Goal: Navigation & Orientation: Find specific page/section

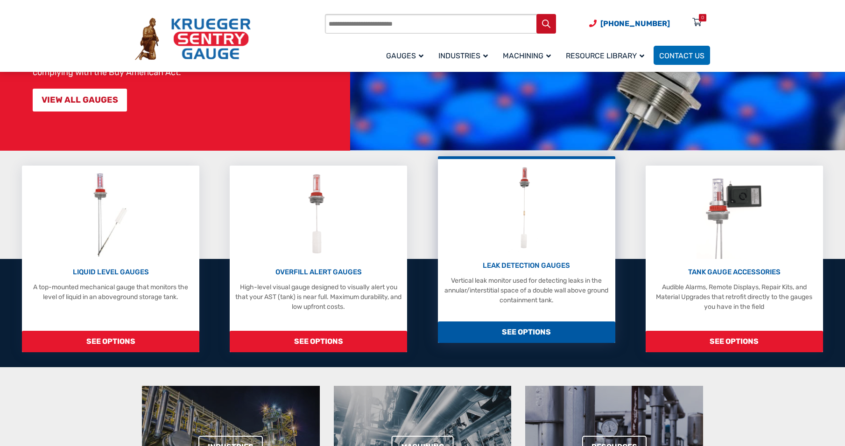
scroll to position [140, 0]
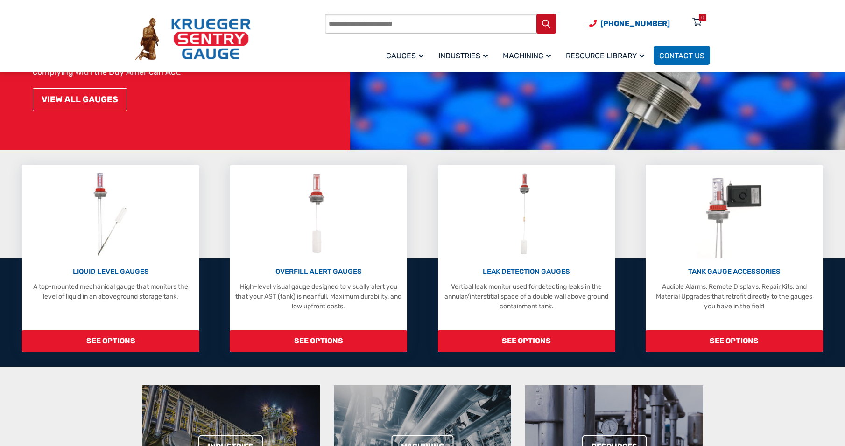
click at [69, 100] on link "VIEW ALL GAUGES" at bounding box center [80, 99] width 94 height 23
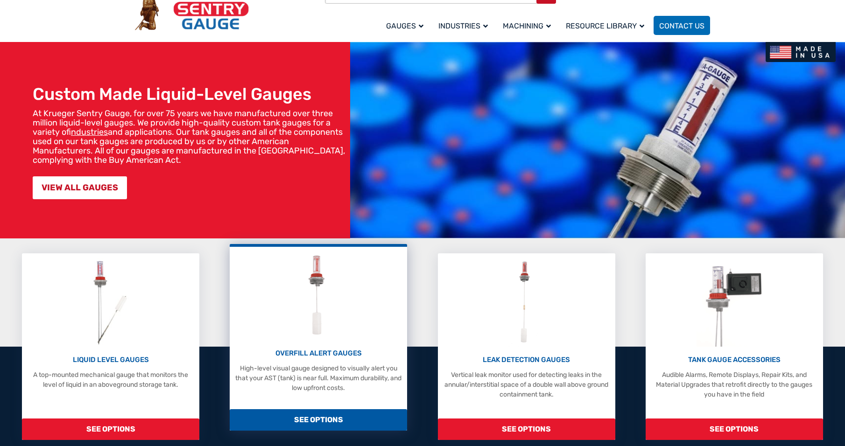
scroll to position [0, 0]
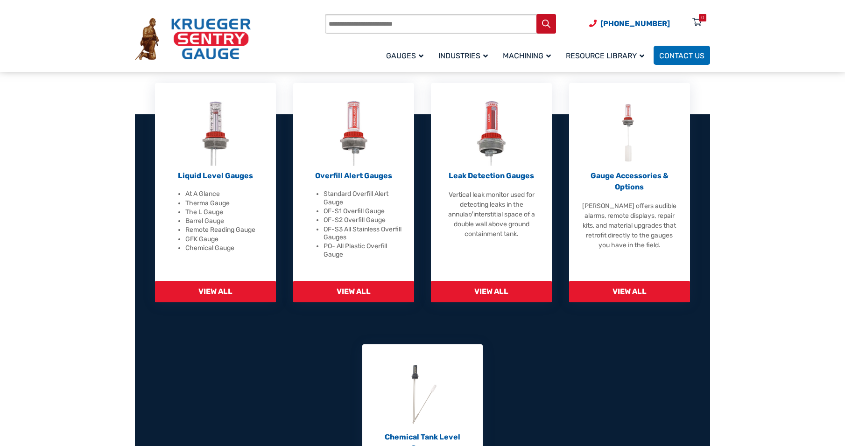
scroll to position [140, 0]
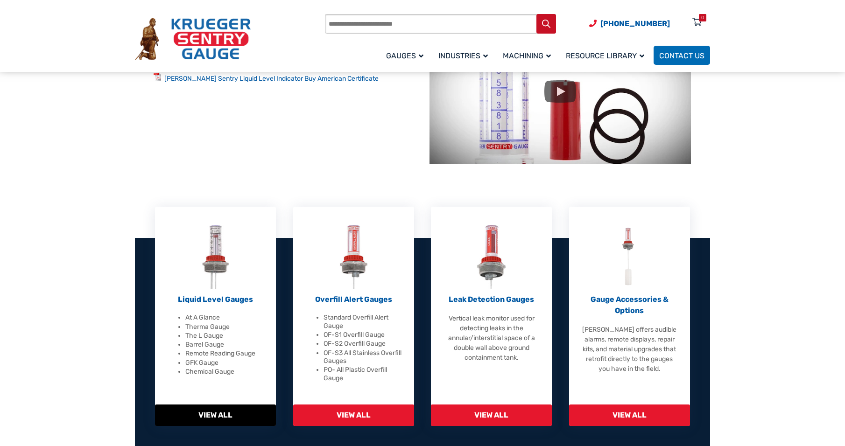
click at [229, 415] on span "View All" at bounding box center [215, 415] width 121 height 21
